Goal: Book appointment/travel/reservation

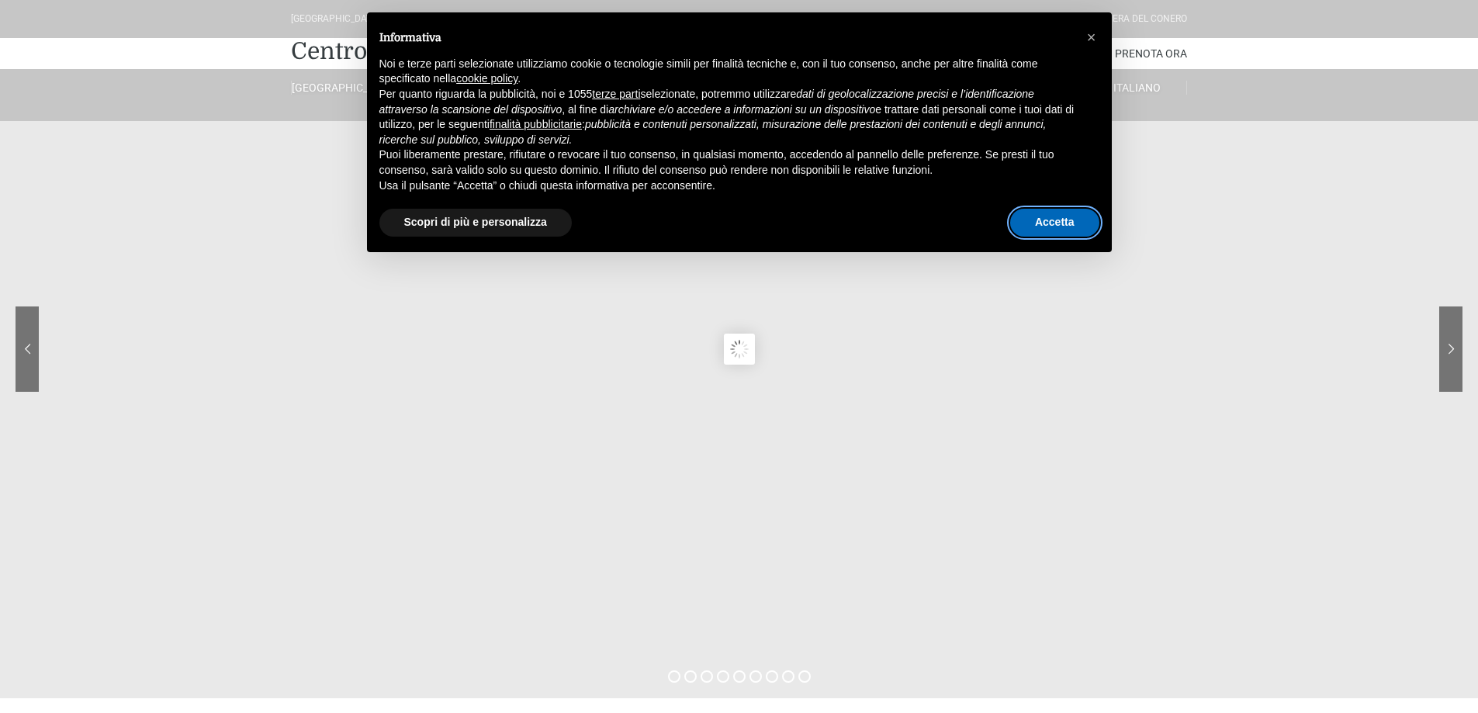
drag, startPoint x: 1044, startPoint y: 214, endPoint x: 1036, endPoint y: 220, distance: 10.1
click at [1044, 215] on button "Accetta" at bounding box center [1054, 223] width 89 height 28
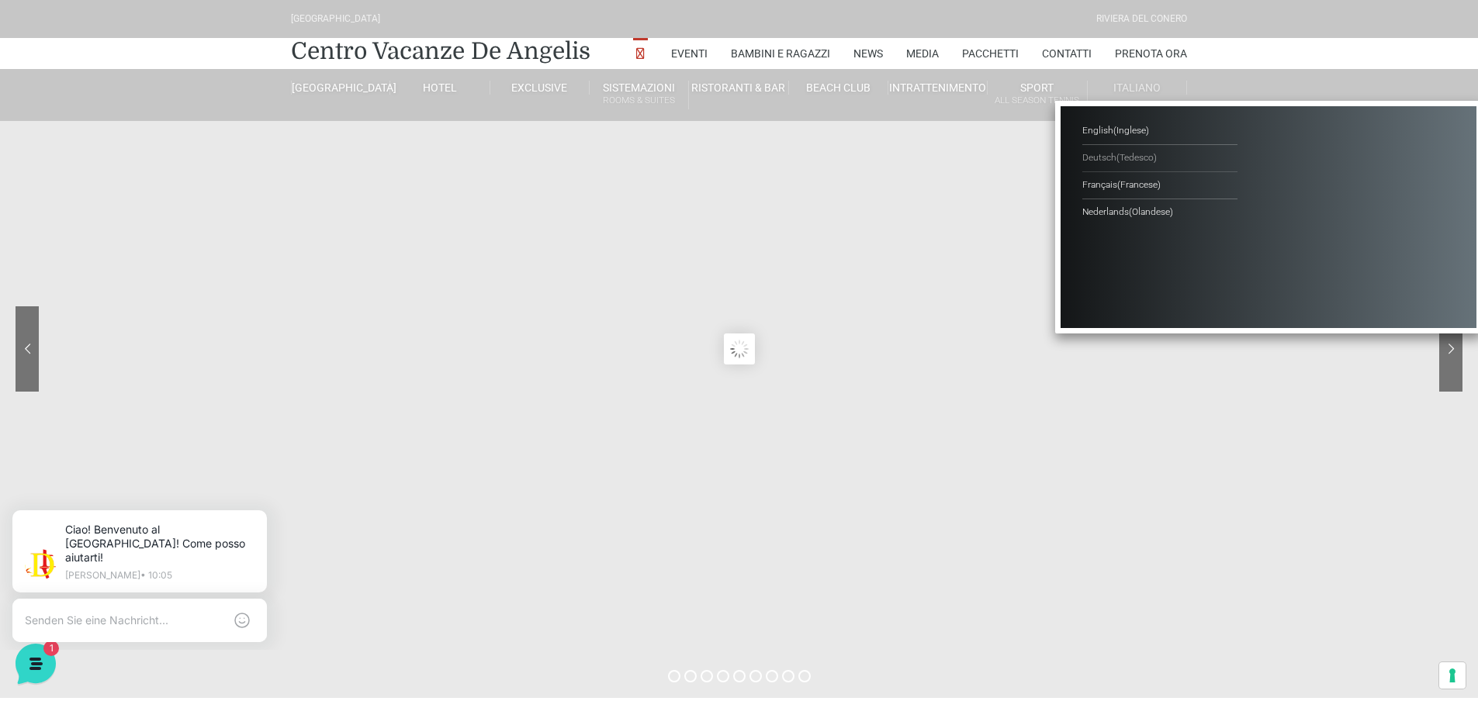
click at [1123, 157] on span "( Tedesco )" at bounding box center [1137, 157] width 40 height 11
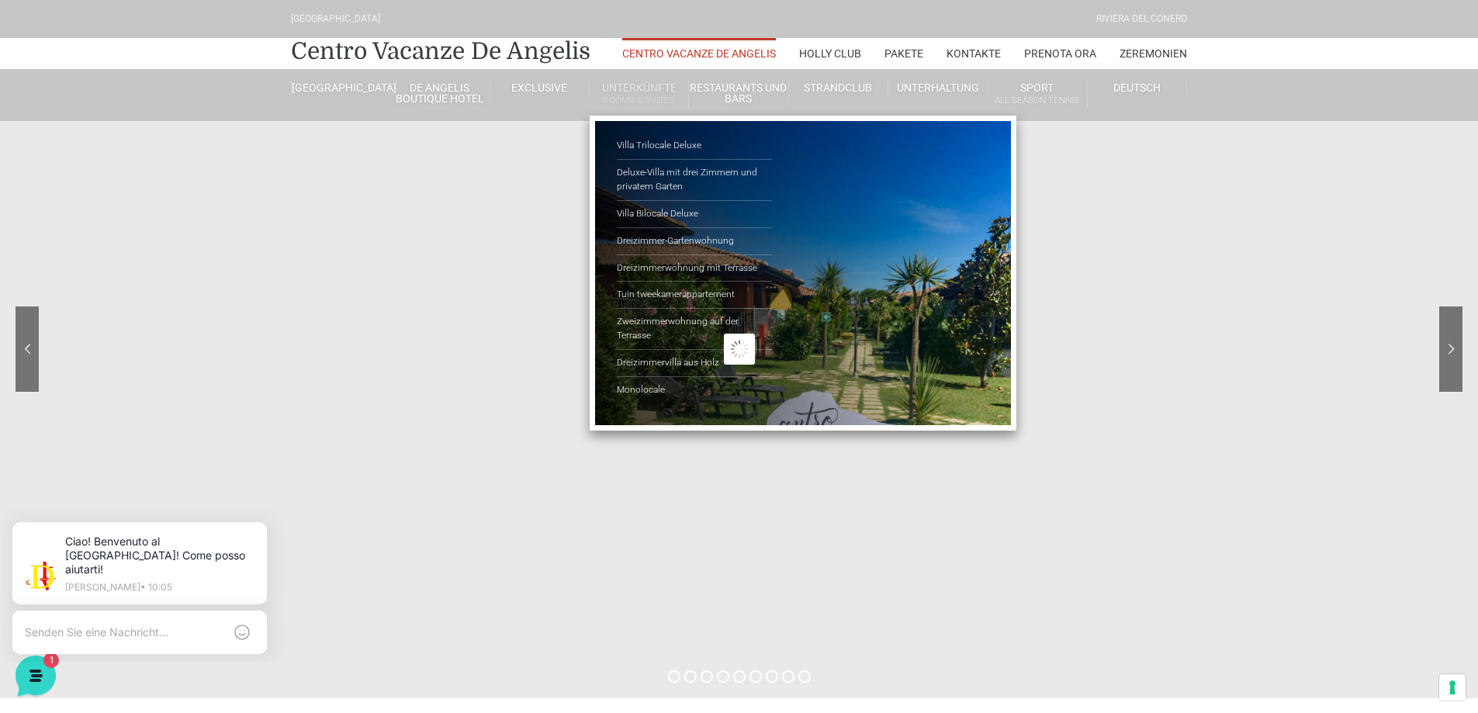
click at [644, 78] on li "Unterkünfte Rooms & Suites Villa Trilocale Deluxe Deluxe-Villa mit drei Zimmern…" at bounding box center [639, 95] width 99 height 52
click at [642, 94] on small "Rooms & Suites" at bounding box center [639, 100] width 99 height 15
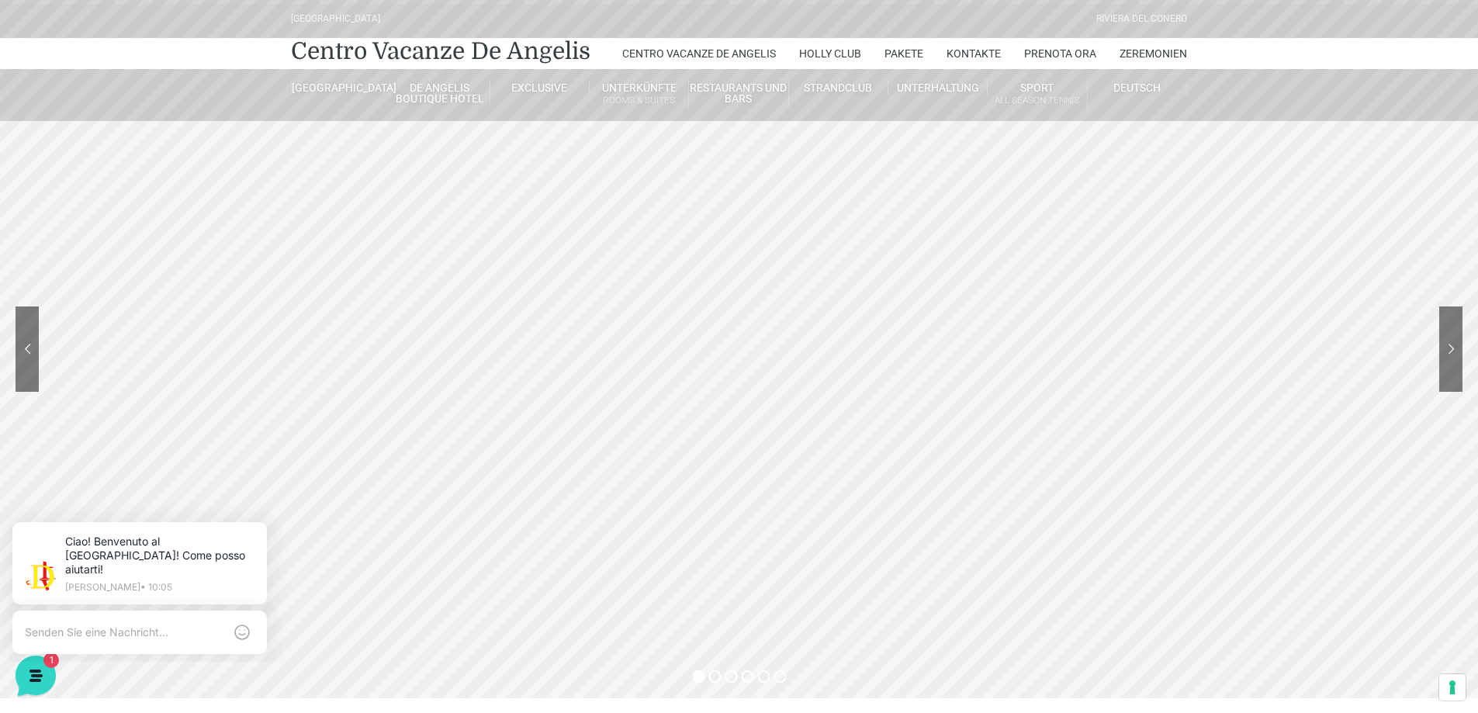
click at [1446, 348] on header "[GEOGRAPHIC_DATA] [GEOGRAPHIC_DATA] Centro Vacanze De Angelis Centro Vacanze De…" at bounding box center [739, 310] width 1478 height 621
click at [1448, 348] on header "Villaggio Hotel Resort Riviera Del Conero Centro Vacanze De Angelis Centro Vaca…" at bounding box center [739, 310] width 1478 height 621
click at [1449, 347] on header "Villaggio Hotel Resort Riviera Del Conero Centro Vacanze De Angelis Centro Vaca…" at bounding box center [739, 310] width 1478 height 621
click at [1446, 358] on header "Villaggio Hotel Resort Riviera Del Conero Centro Vacanze De Angelis Centro Vaca…" at bounding box center [739, 310] width 1478 height 621
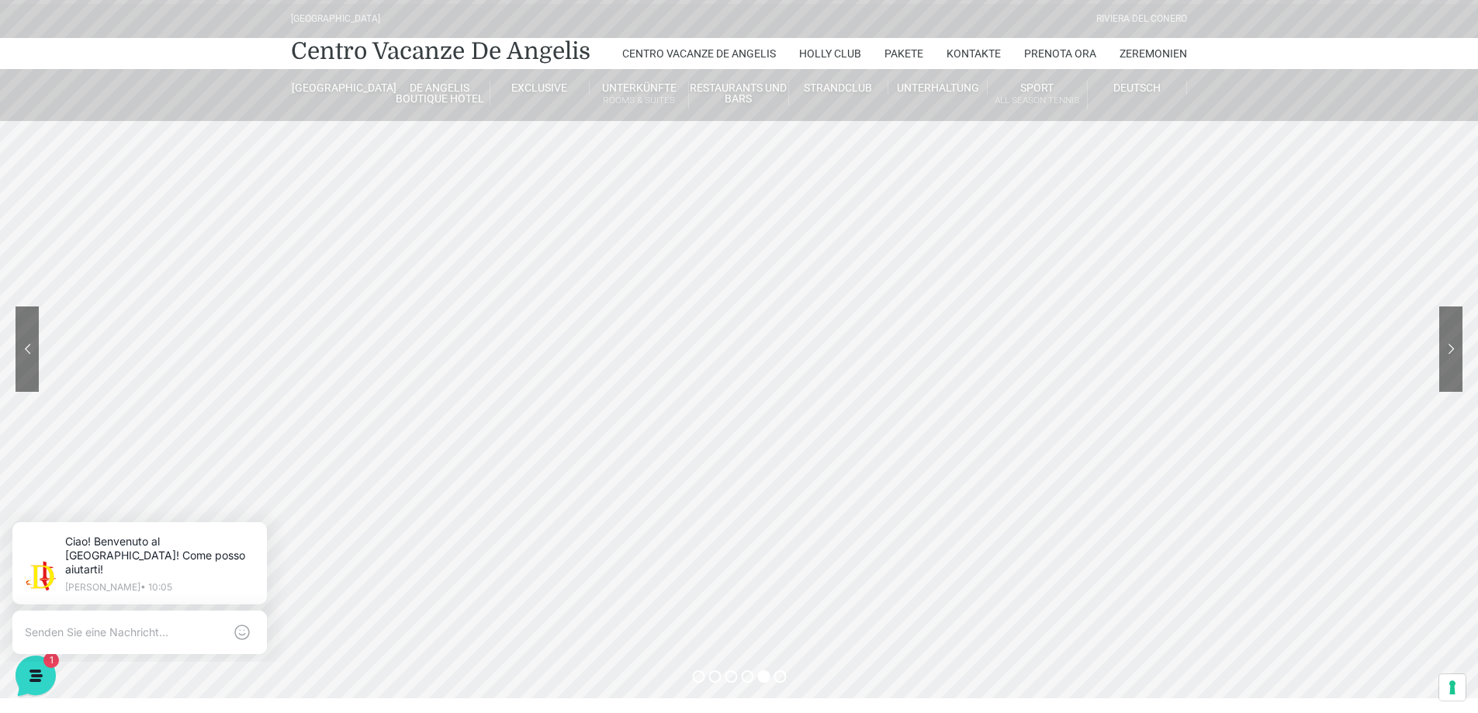
click at [1450, 345] on header "Villaggio Hotel Resort Riviera Del Conero Centro Vacanze De Angelis Centro Vaca…" at bounding box center [739, 310] width 1478 height 621
click at [1451, 346] on header "Villaggio Hotel Resort Riviera Del Conero Centro Vacanze De Angelis Centro Vaca…" at bounding box center [739, 310] width 1478 height 621
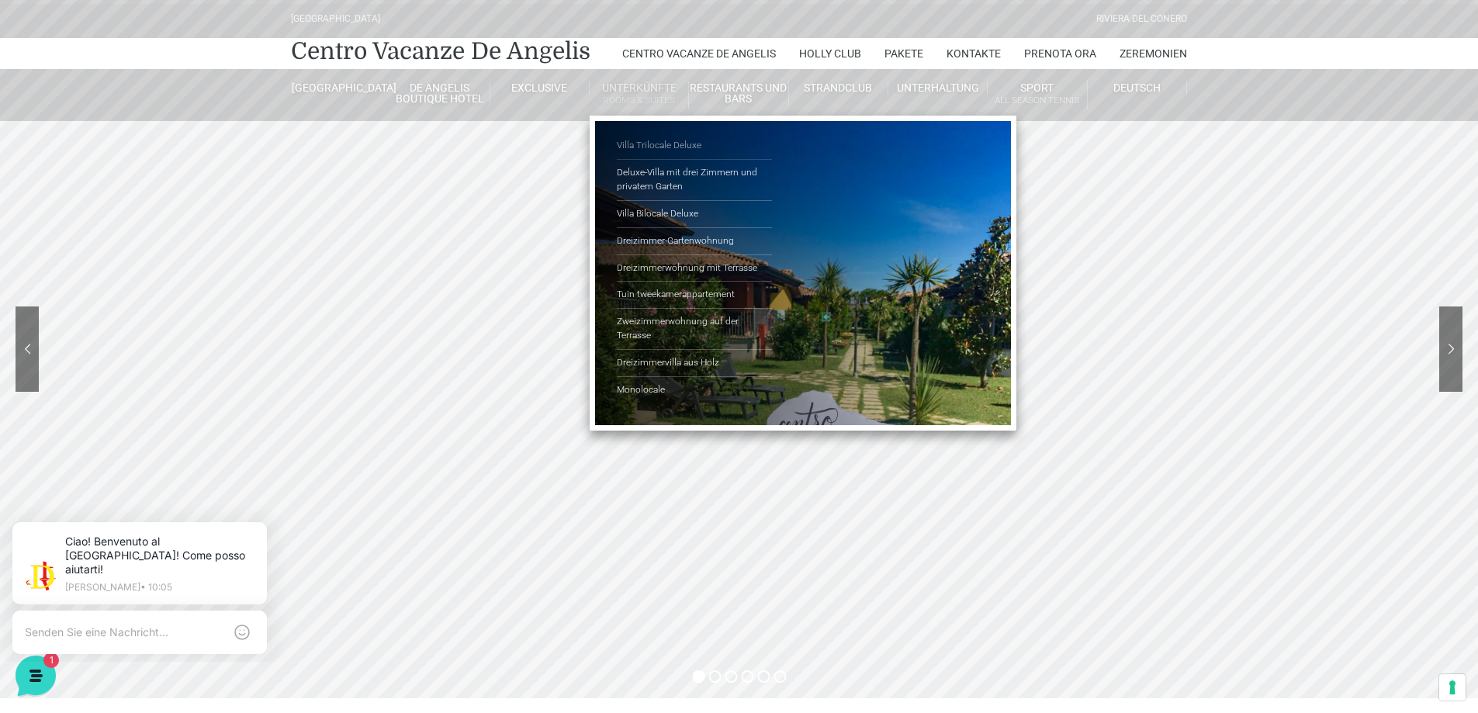
click at [660, 142] on link "Villa Trilocale Deluxe" at bounding box center [694, 146] width 155 height 27
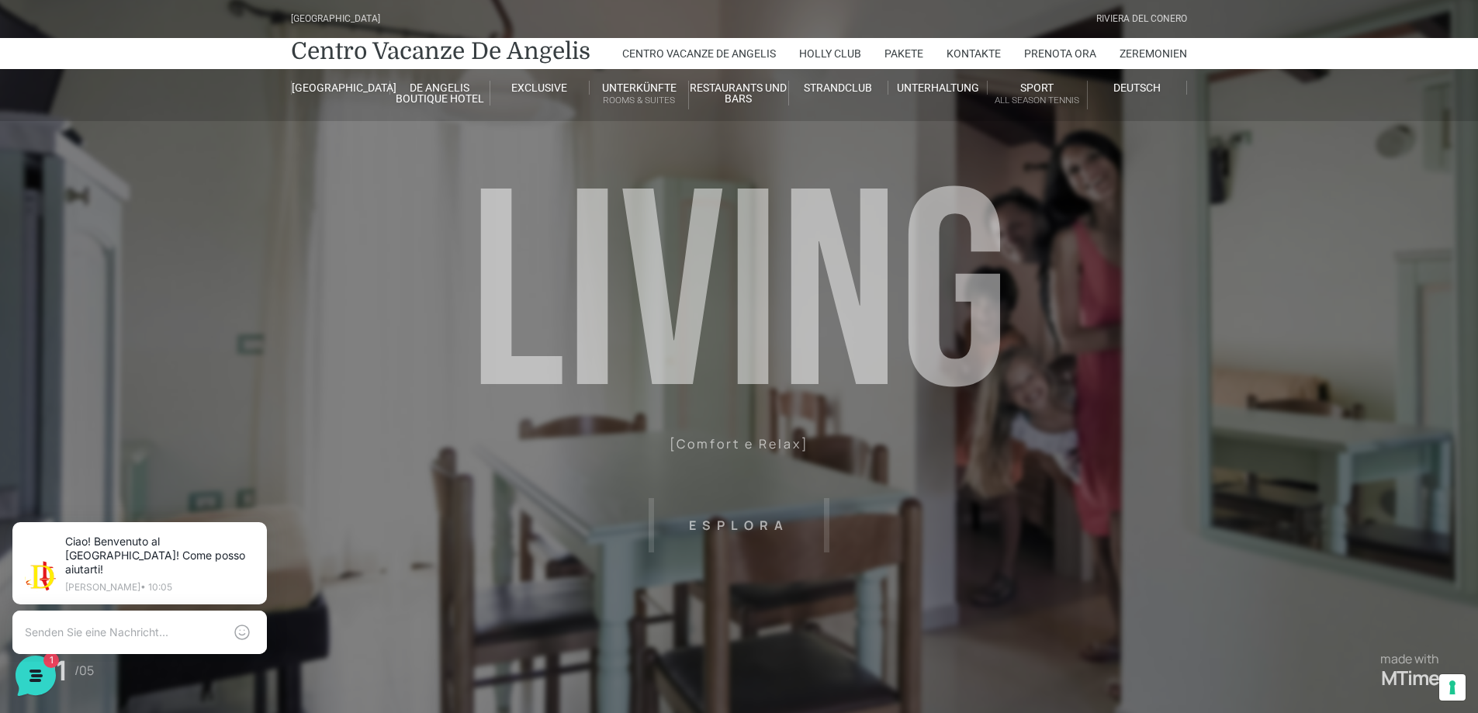
click at [636, 329] on header "Villaggio Hotel Resort Riviera Del Conero Centro Vacanze De Angelis Centro Vaca…" at bounding box center [739, 349] width 1478 height 698
click at [719, 524] on header "Villaggio Hotel Resort Riviera Del Conero Centro Vacanze De Angelis Centro Vaca…" at bounding box center [739, 349] width 1478 height 698
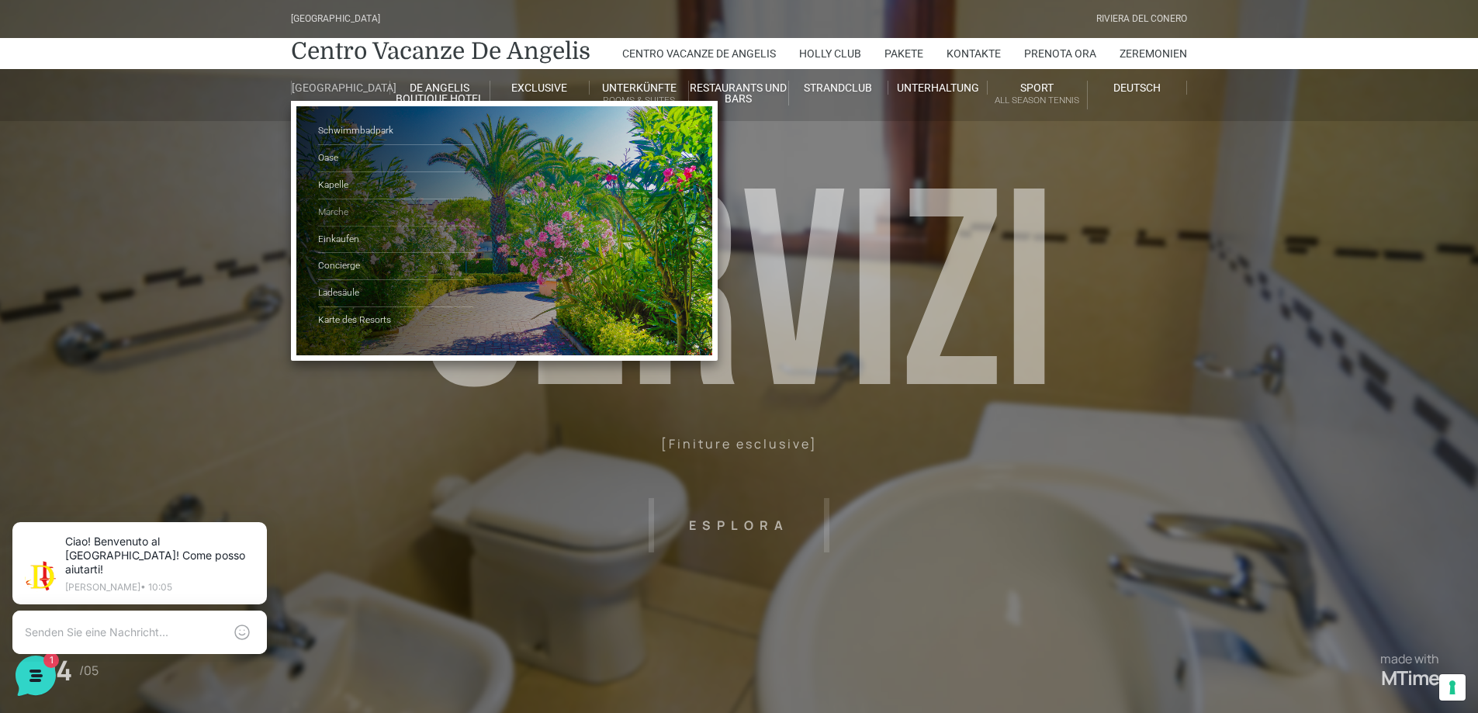
click at [341, 223] on link "Marche" at bounding box center [395, 212] width 155 height 27
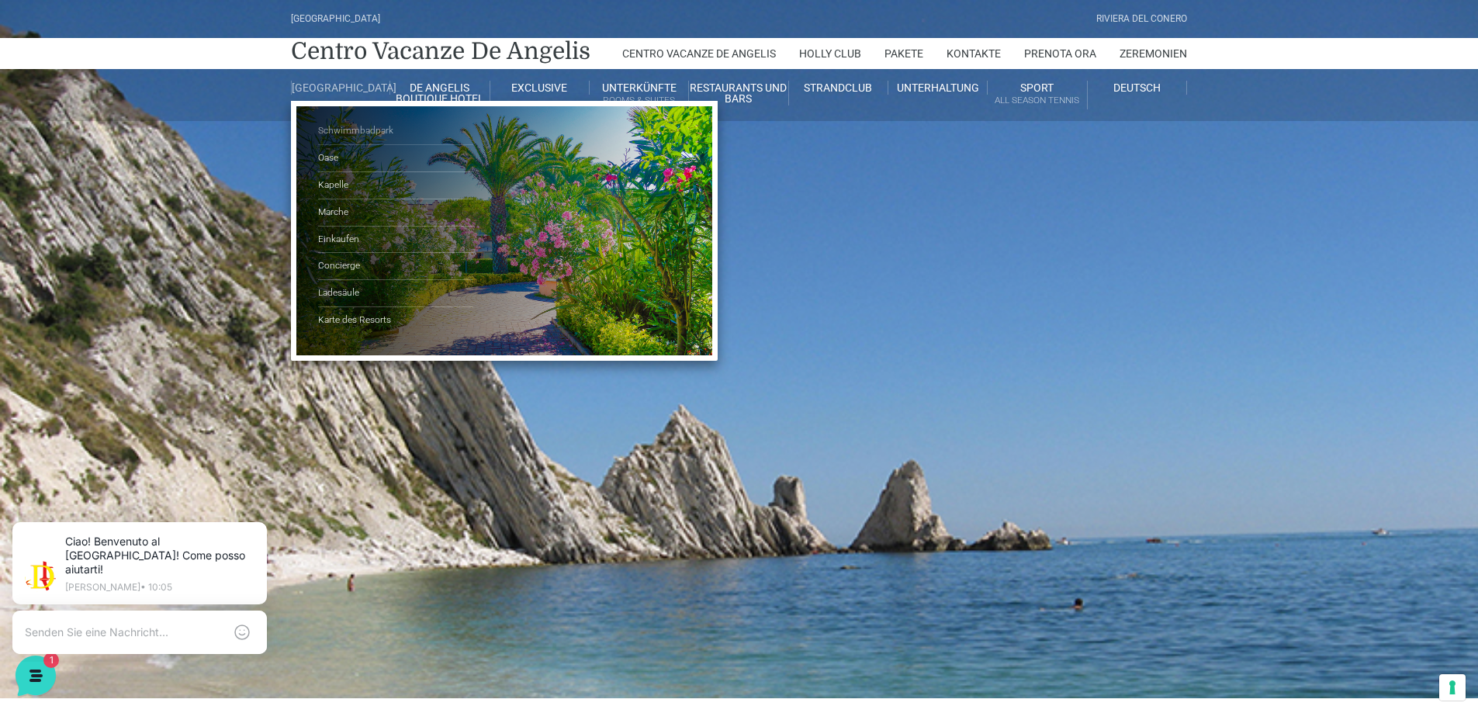
click at [356, 138] on link "Schwimmbadpark" at bounding box center [395, 131] width 155 height 27
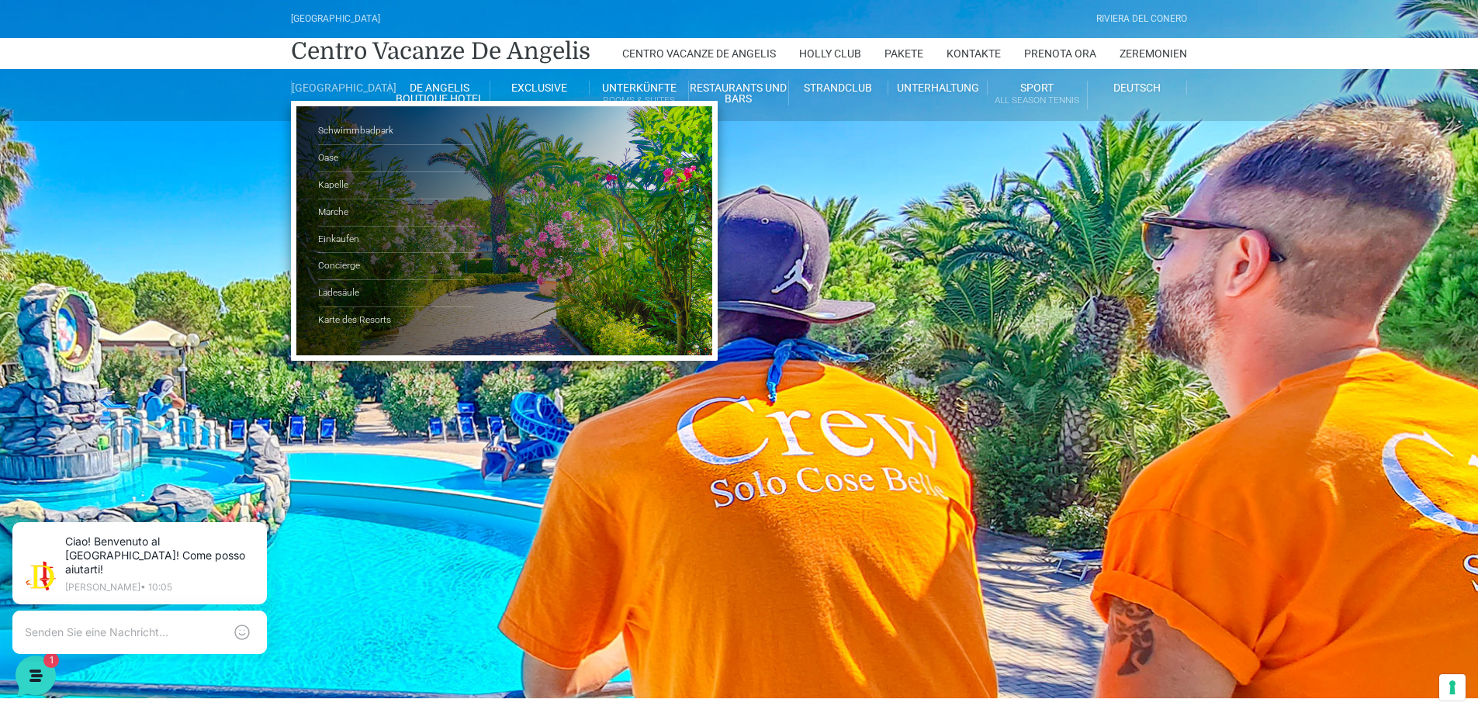
click at [348, 94] on link "[GEOGRAPHIC_DATA]" at bounding box center [340, 88] width 99 height 14
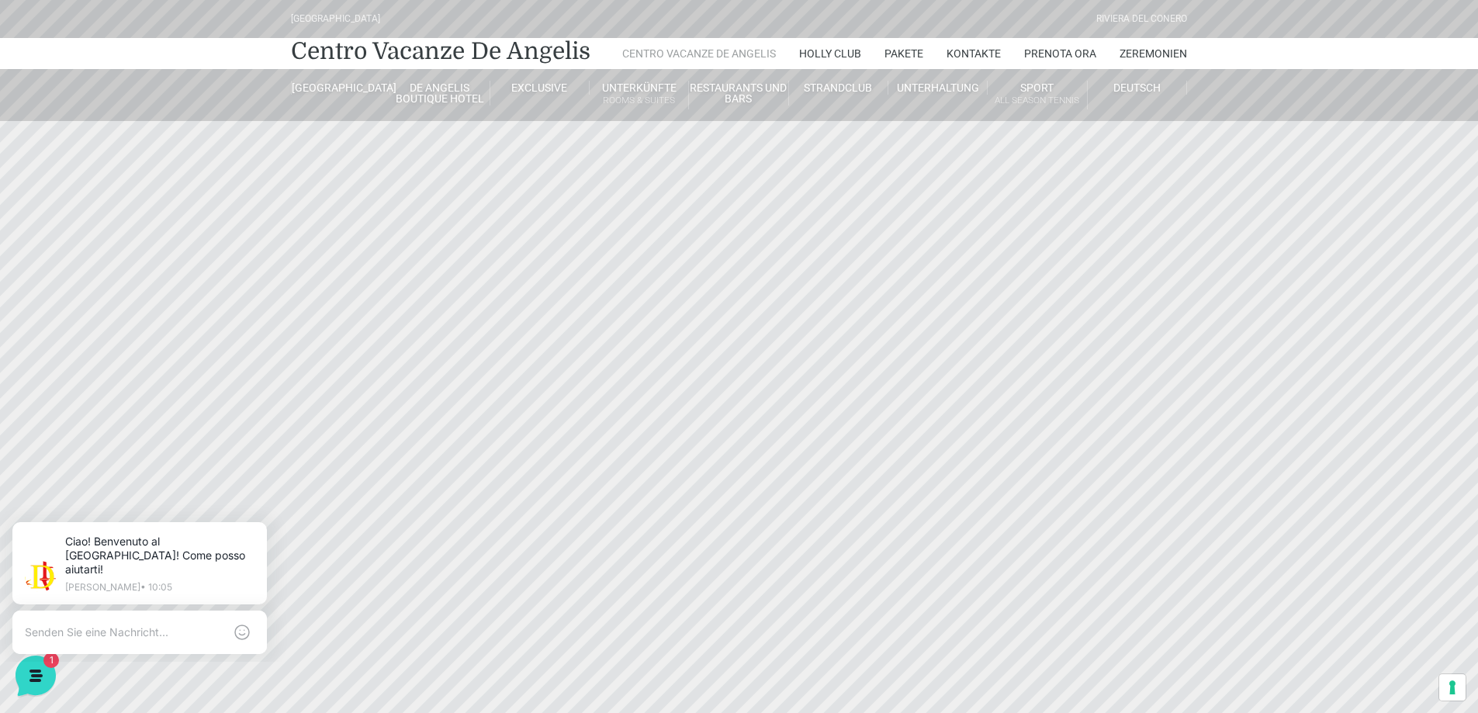
click at [676, 56] on link "Centro Vacanze De Angelis" at bounding box center [699, 53] width 154 height 31
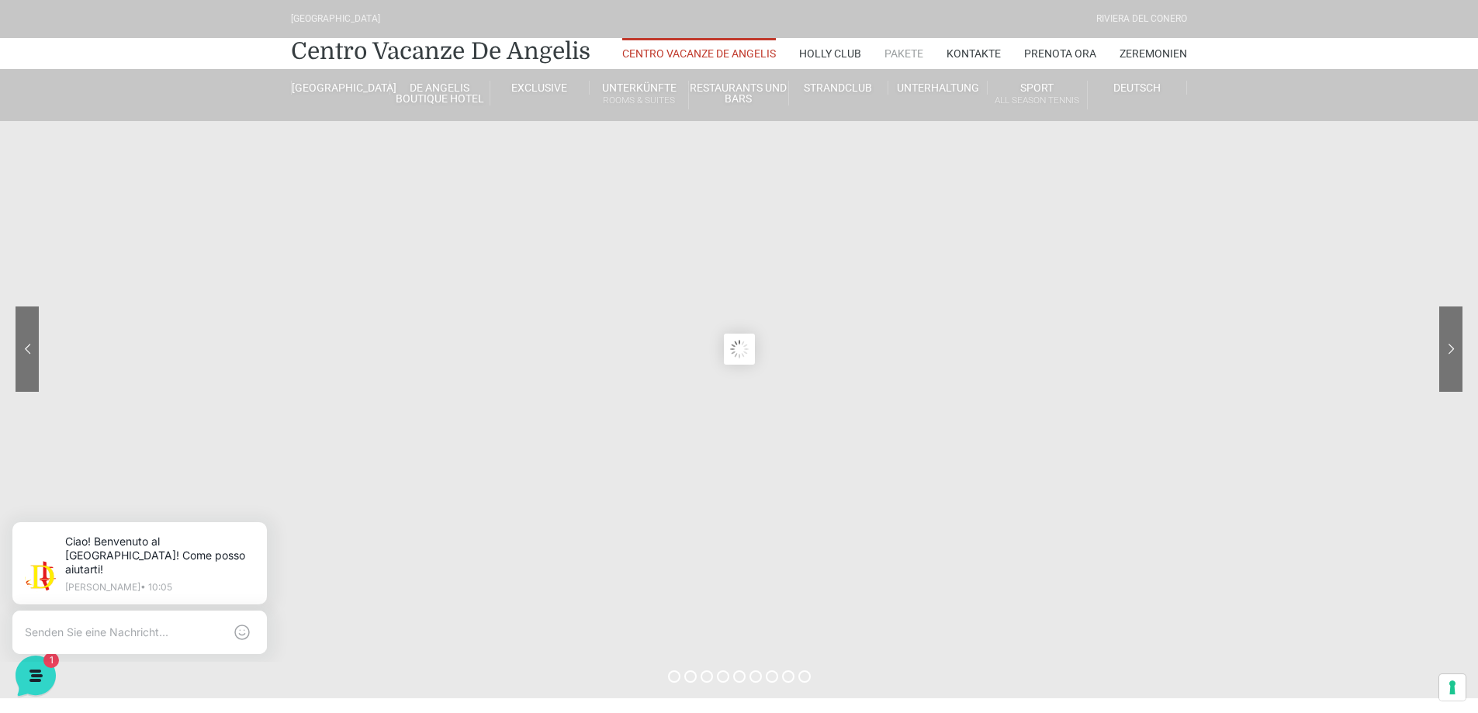
click at [901, 50] on link "Pakete" at bounding box center [904, 53] width 39 height 31
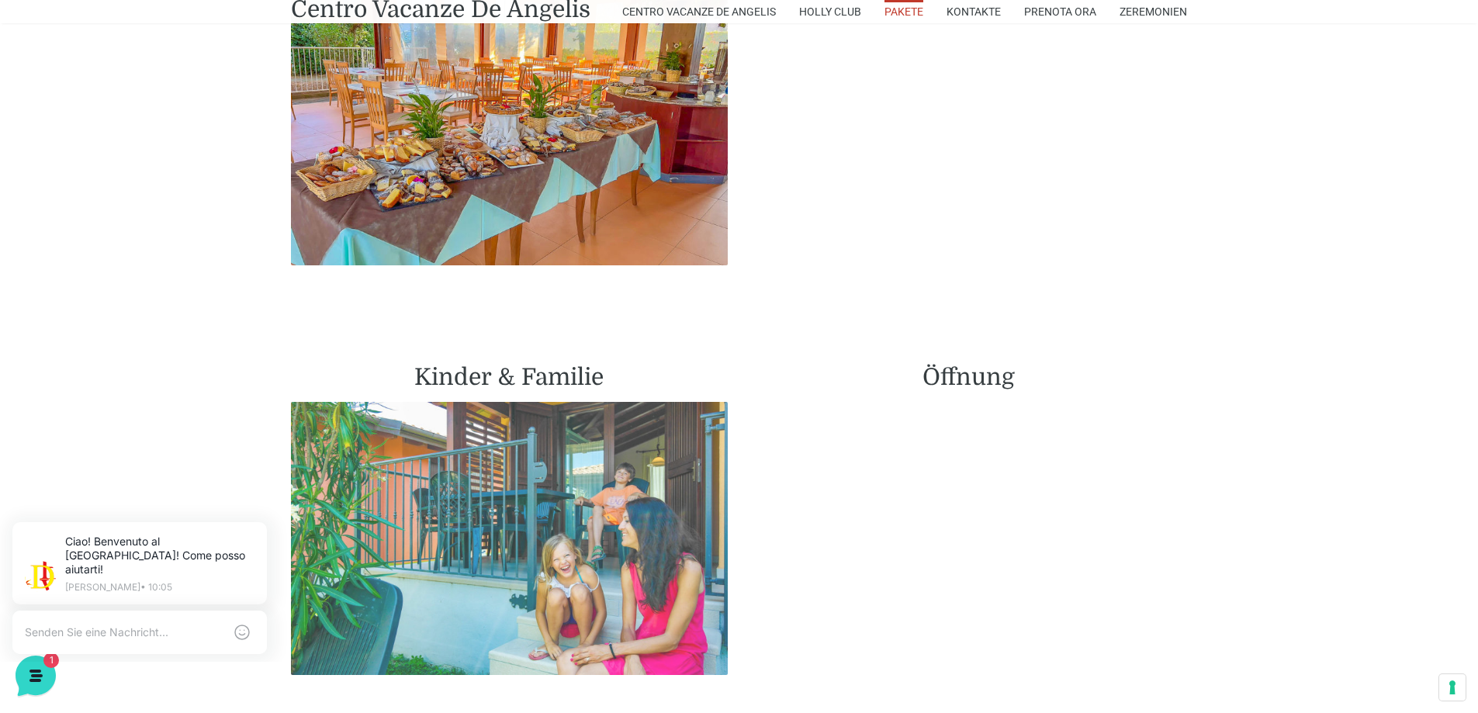
scroll to position [931, 0]
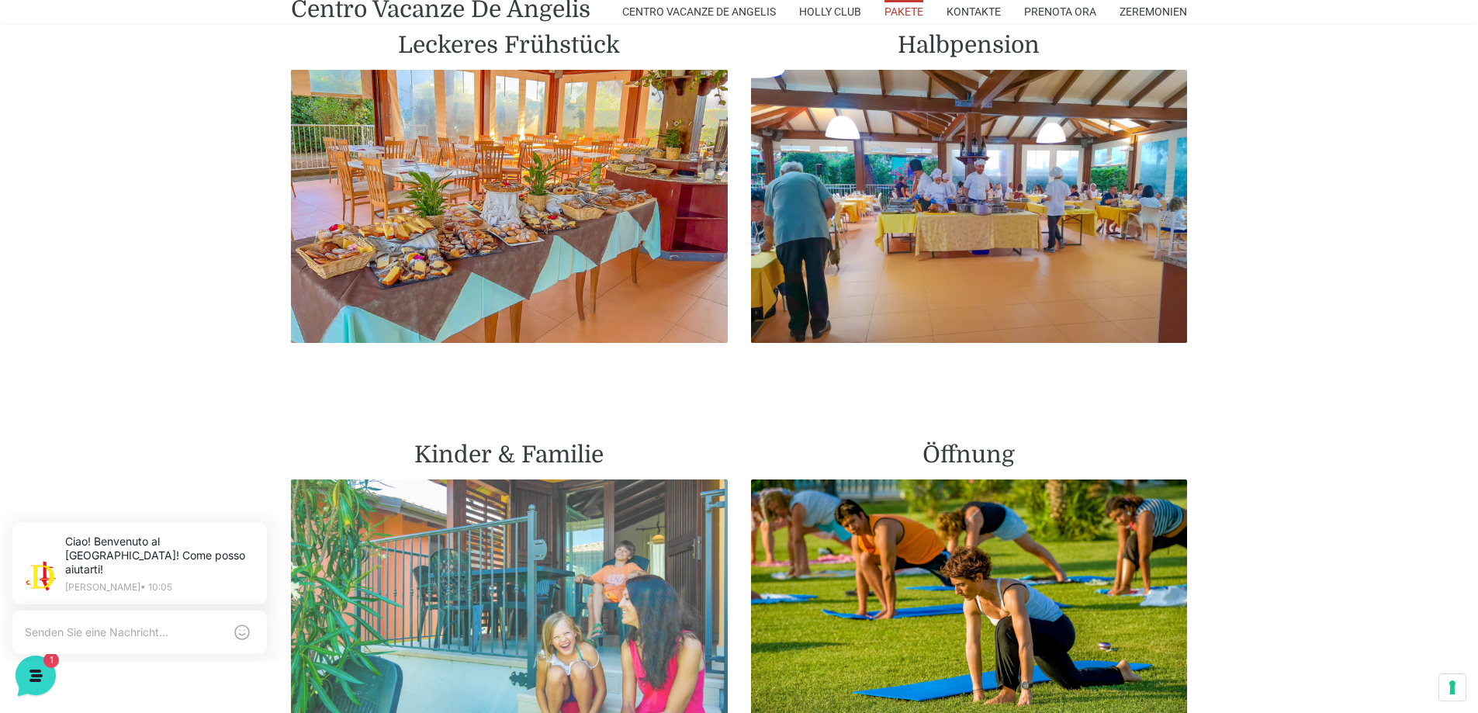
click at [527, 554] on img at bounding box center [509, 616] width 437 height 273
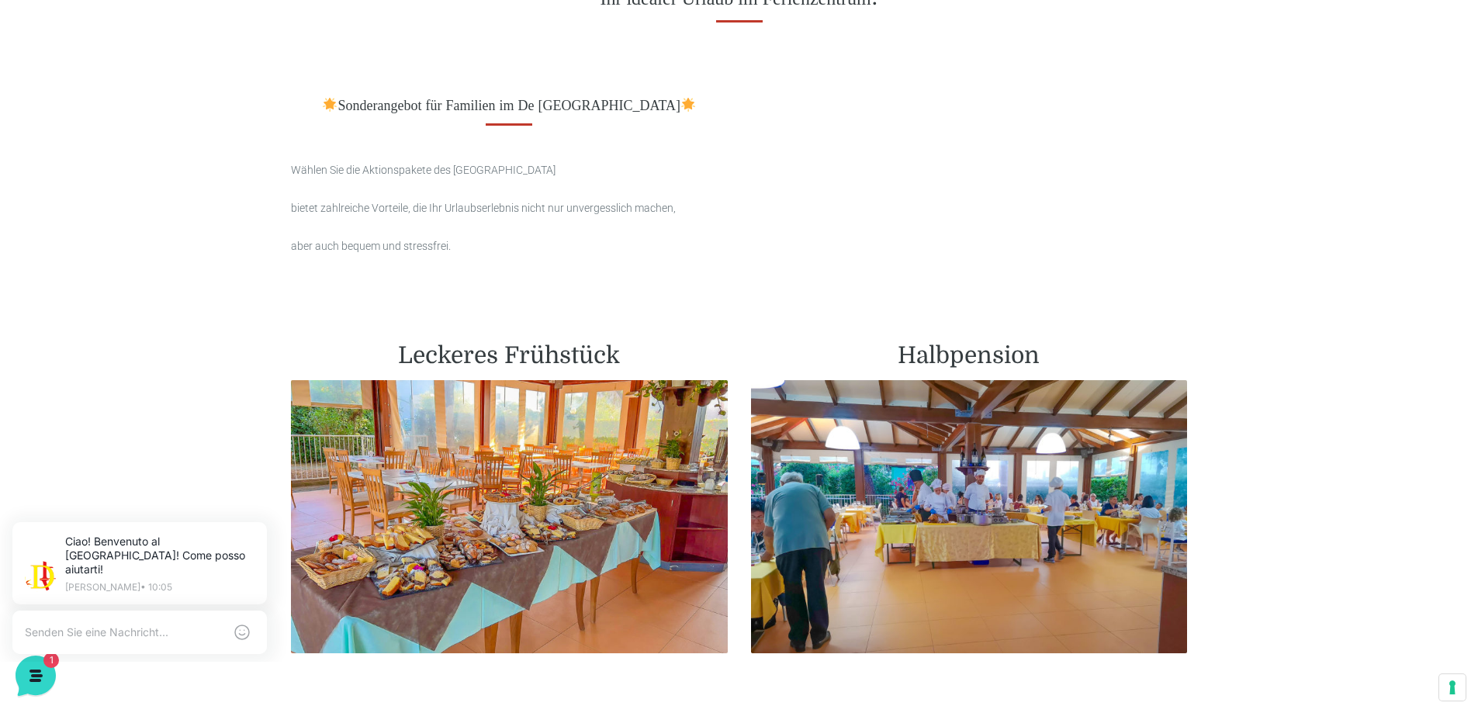
scroll to position [698, 0]
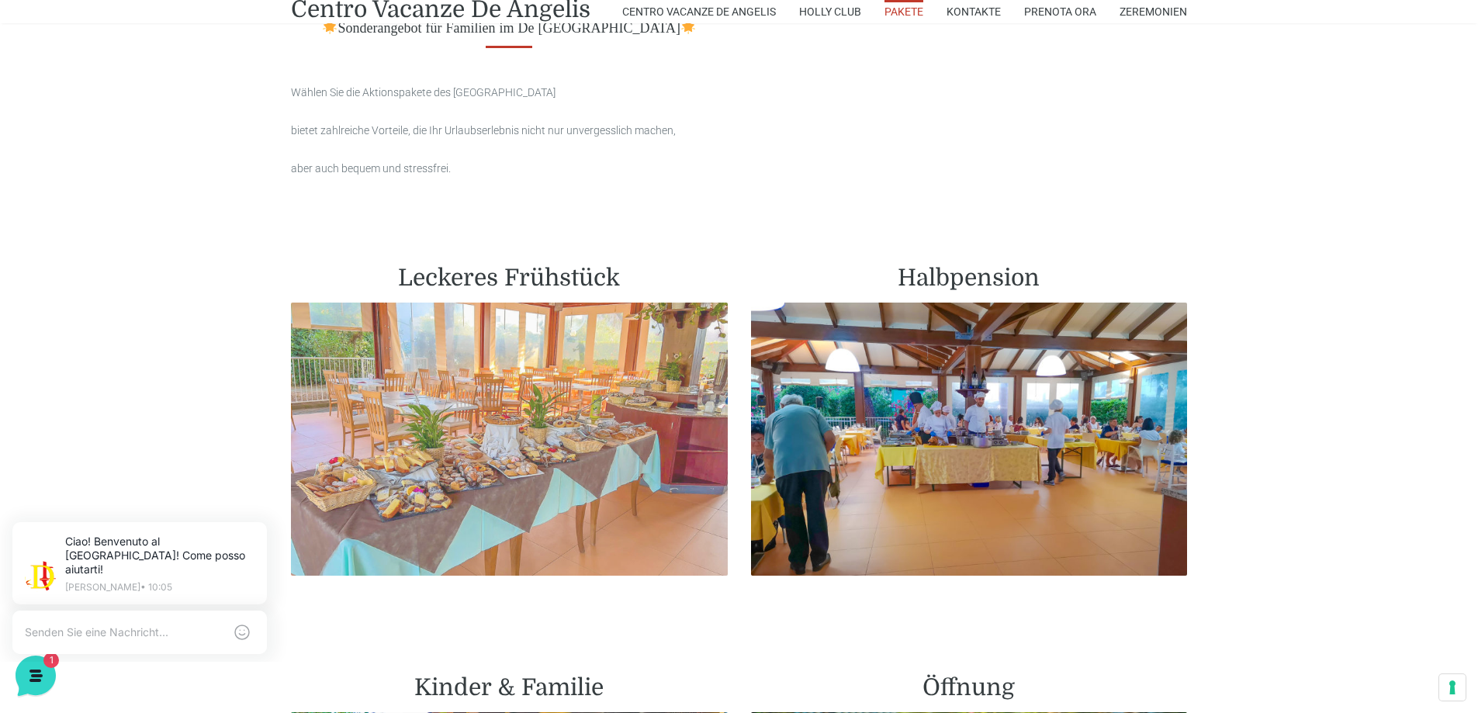
click at [463, 410] on img at bounding box center [509, 439] width 437 height 273
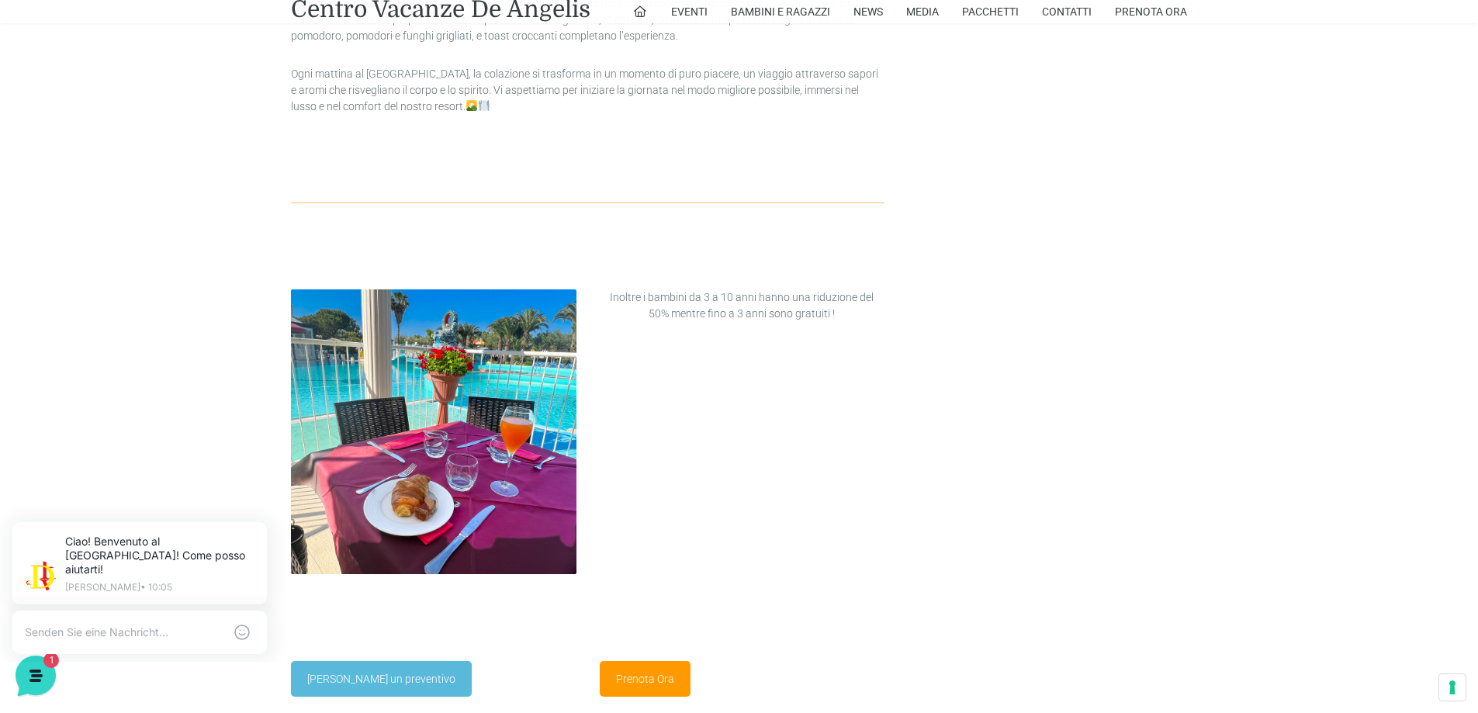
scroll to position [1707, 0]
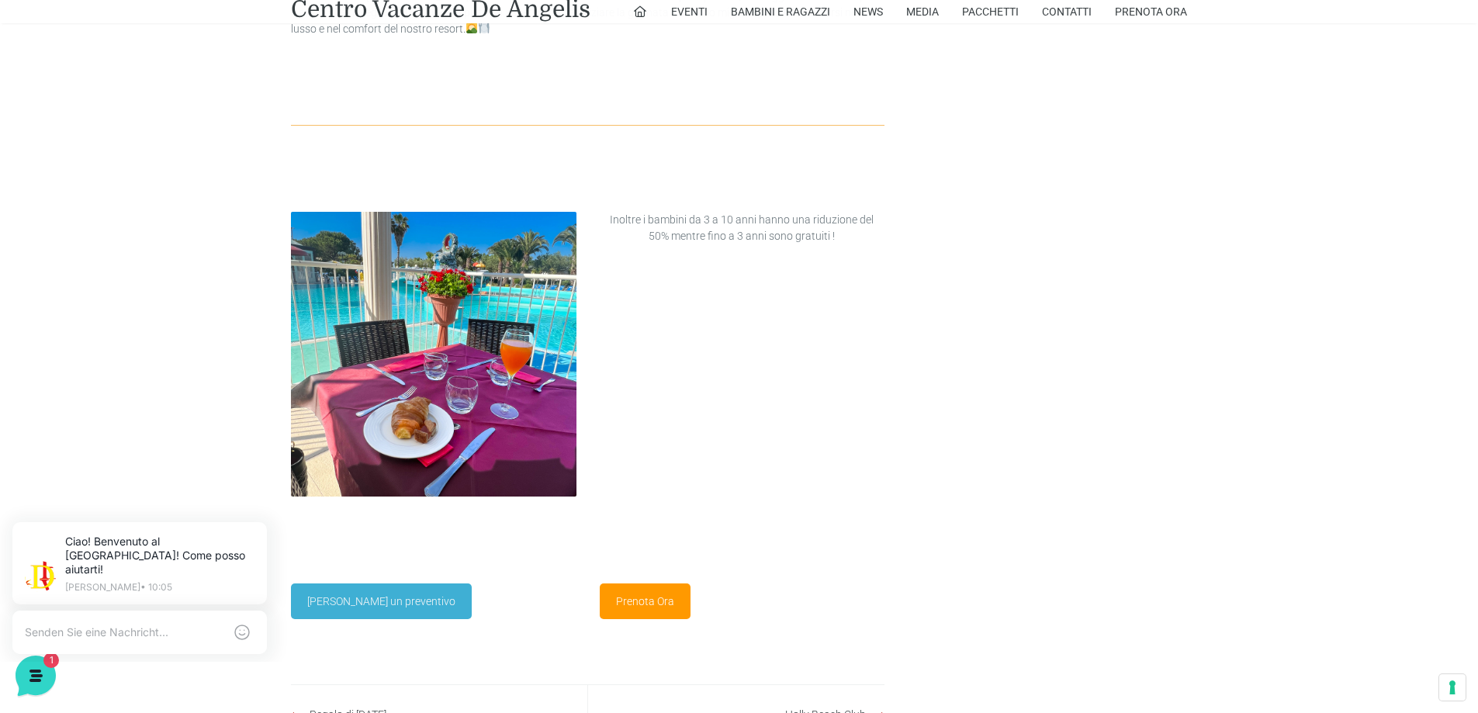
click at [355, 584] on link "[PERSON_NAME] un preventivo" at bounding box center [381, 602] width 181 height 36
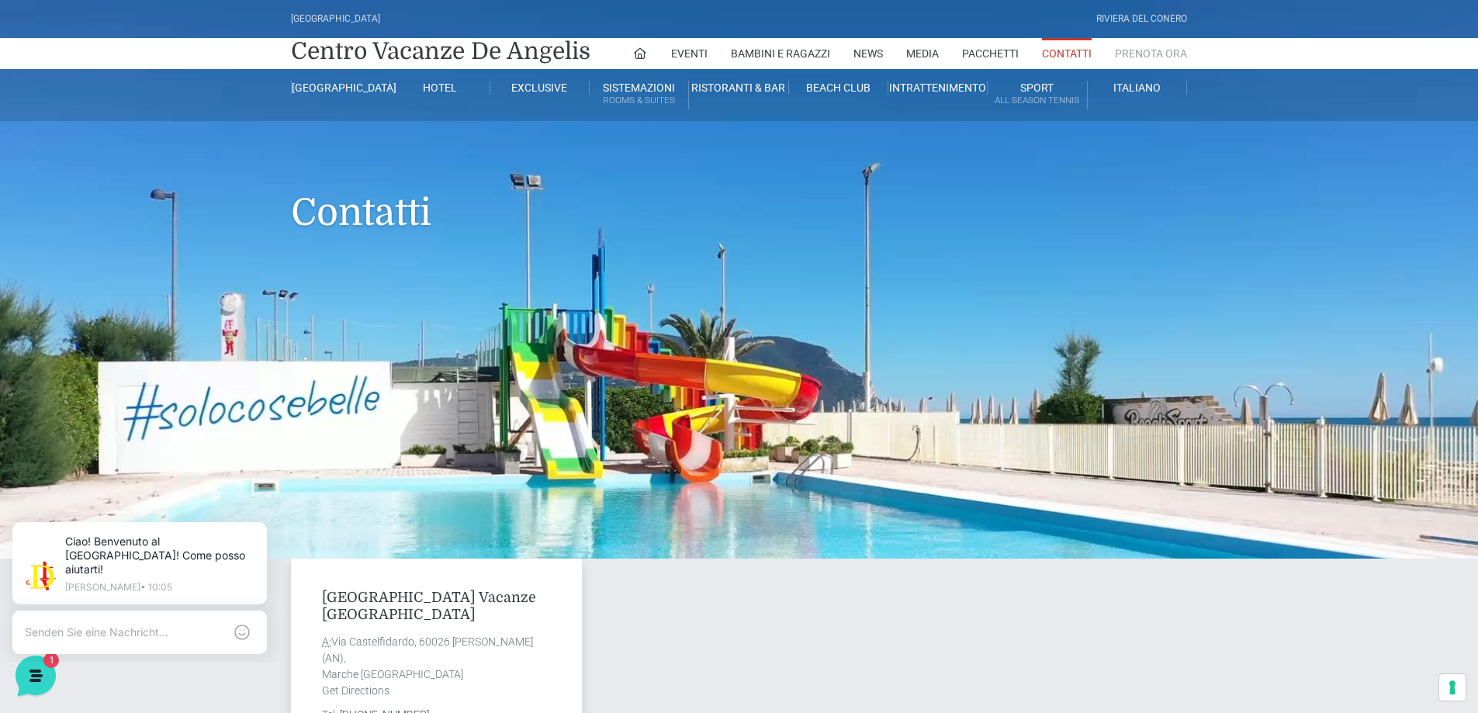
click at [1124, 48] on link "Prenota Ora" at bounding box center [1151, 53] width 72 height 31
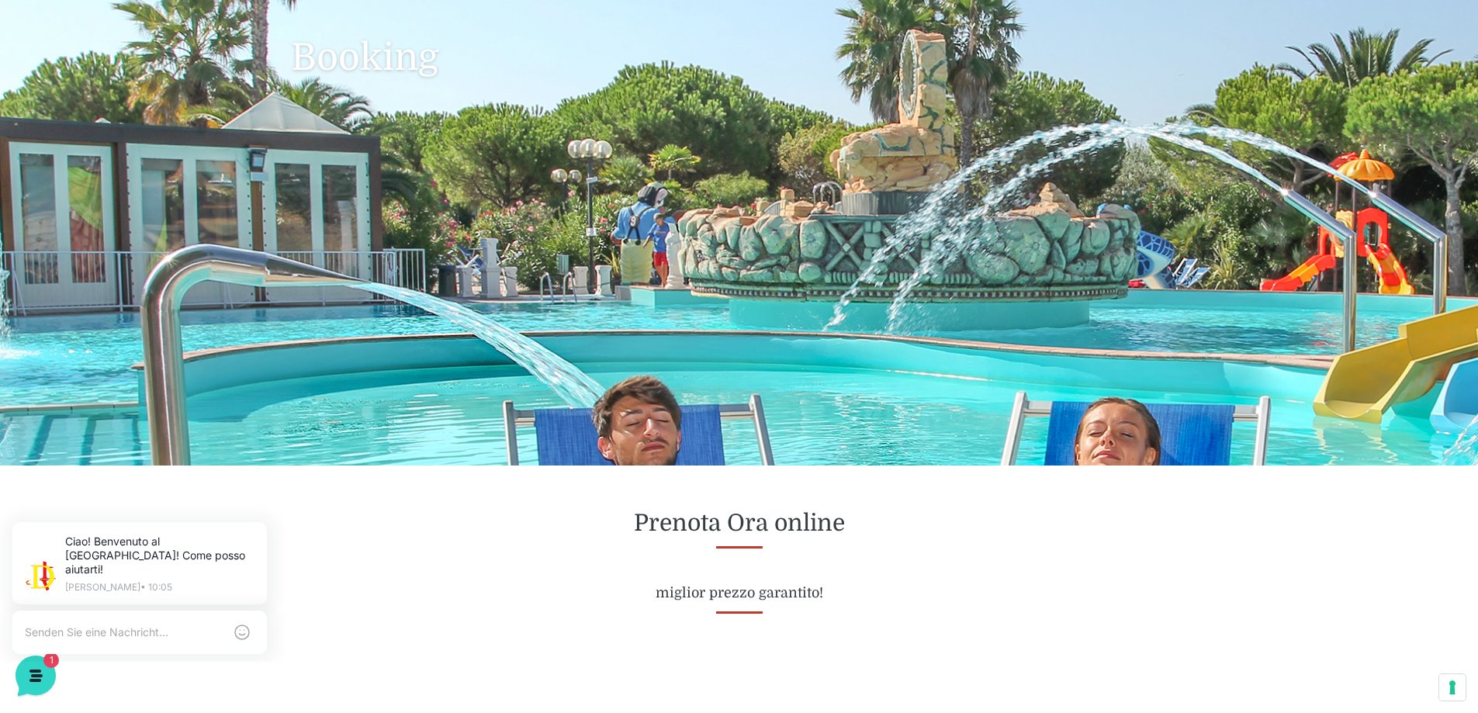
scroll to position [466, 0]
